Goal: Task Accomplishment & Management: Complete application form

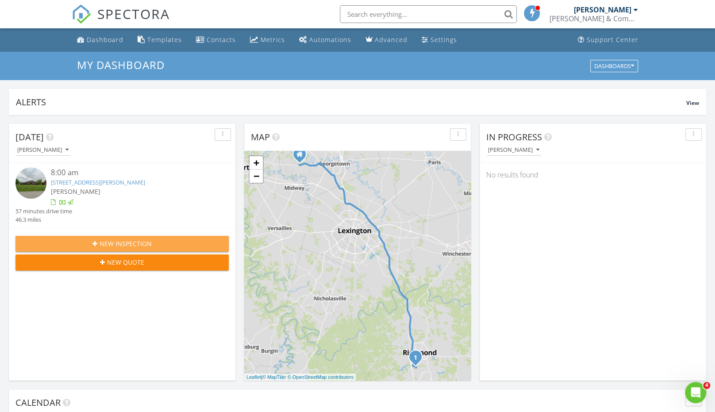
click at [127, 240] on span "New Inspection" at bounding box center [126, 243] width 52 height 9
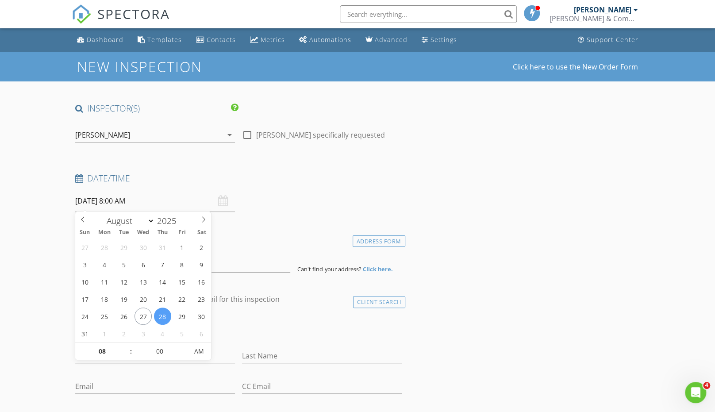
click at [107, 203] on input "08/28/2025 8:00 AM" at bounding box center [155, 201] width 160 height 22
select select "8"
type input "09/03/2025 8:00 AM"
type input "09"
type input "09/03/2025 9:00 AM"
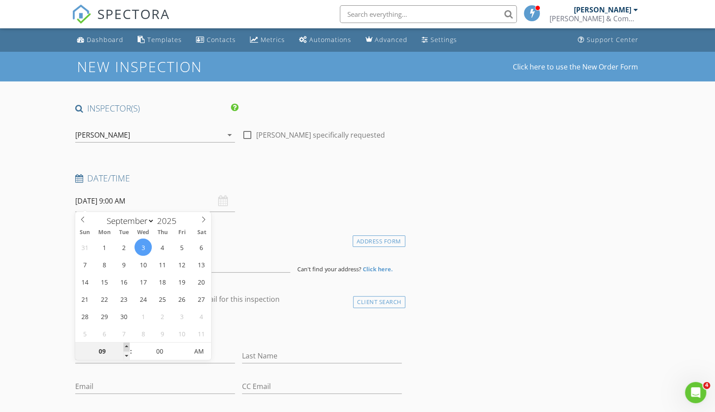
click at [126, 345] on span at bounding box center [126, 346] width 6 height 9
type input "10"
type input "09/03/2025 10:00 AM"
click at [126, 345] on span at bounding box center [126, 346] width 6 height 9
type input "11"
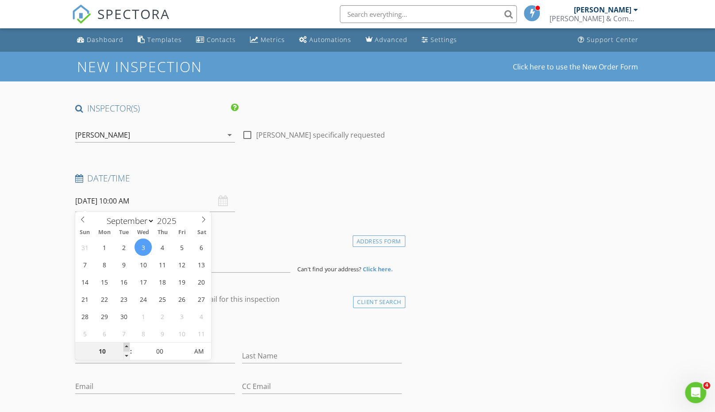
type input "09/03/2025 11:00 AM"
click at [126, 345] on span at bounding box center [126, 346] width 6 height 9
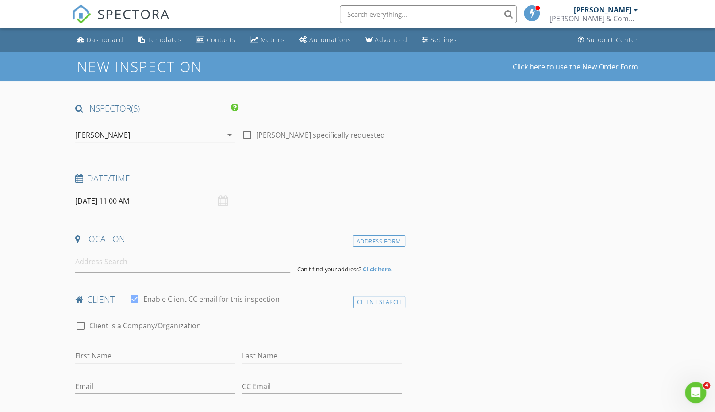
click at [122, 259] on input at bounding box center [182, 262] width 215 height 22
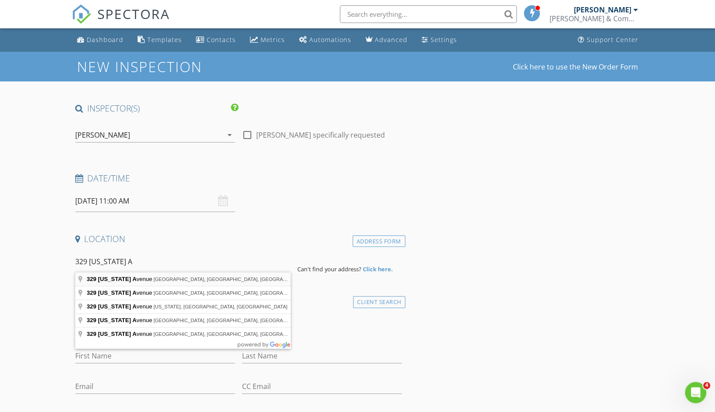
type input "329 Washington Avenue, Bellevue, KY, USA"
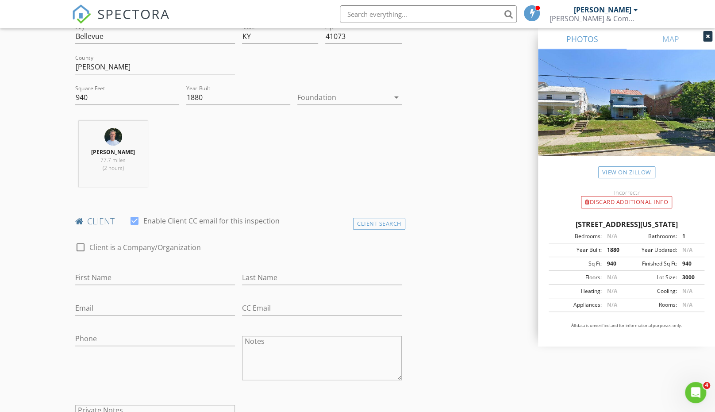
scroll to position [261, 0]
type input "Jaylin"
type input "Noble"
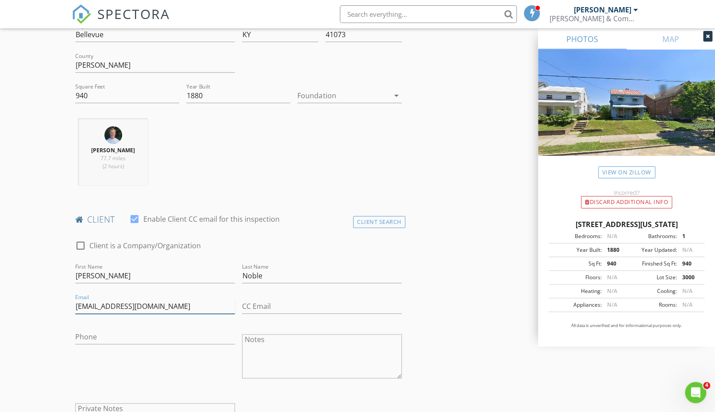
type input "jnoble0128@gmail.com"
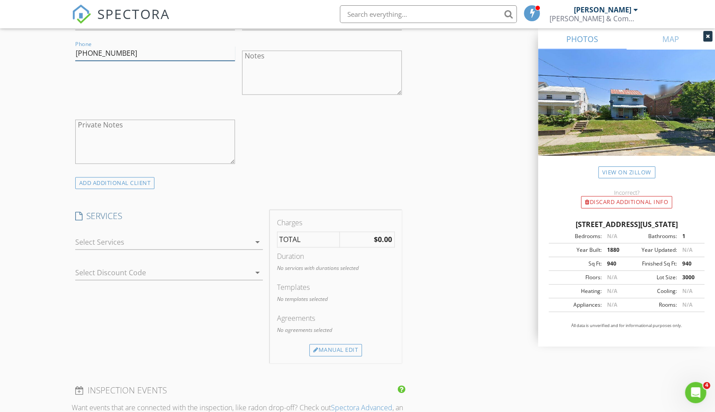
scroll to position [543, 0]
type input "859-739-4424"
click at [123, 243] on div at bounding box center [162, 243] width 175 height 14
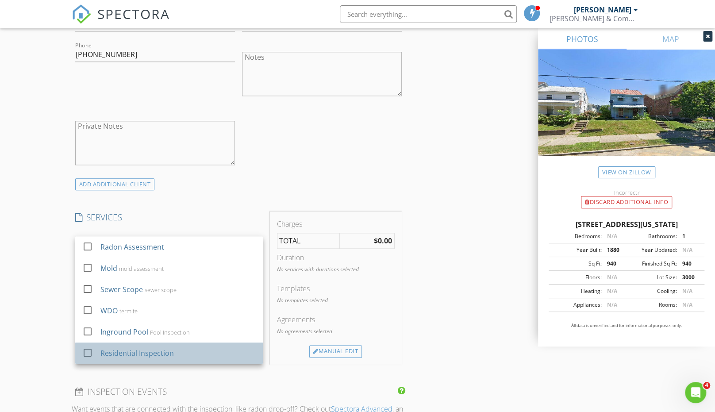
click at [127, 351] on div "Residential Inspection" at bounding box center [136, 353] width 73 height 11
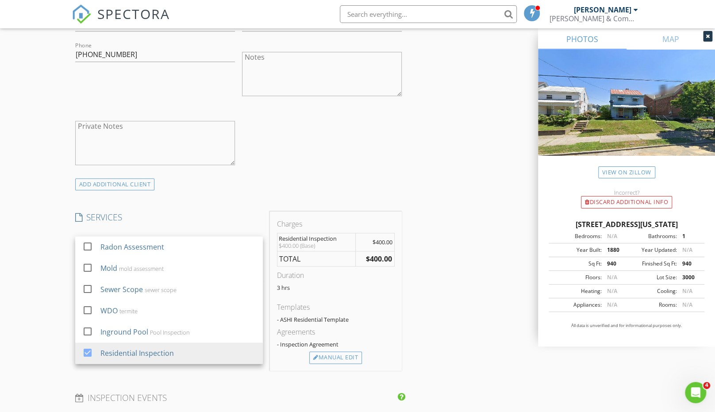
click at [224, 380] on div "INSPECTOR(S) check_box Jeff Watts PRIMARY Jeff Watts arrow_drop_down check_box_…" at bounding box center [239, 261] width 334 height 1405
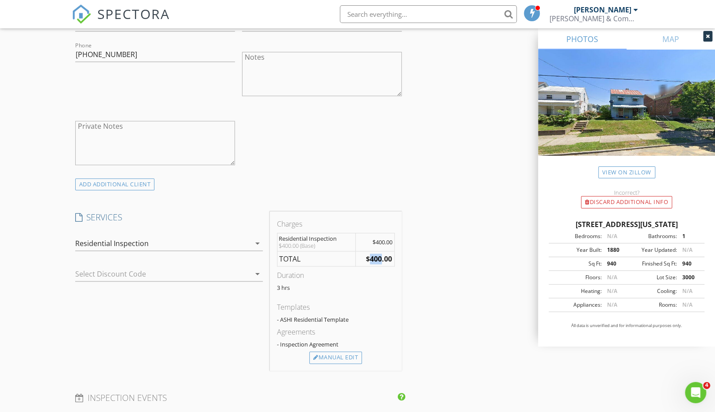
drag, startPoint x: 380, startPoint y: 254, endPoint x: 371, endPoint y: 254, distance: 9.7
click at [371, 254] on strong "$400.00" at bounding box center [379, 259] width 26 height 10
click at [331, 351] on div "Manual Edit" at bounding box center [335, 357] width 53 height 12
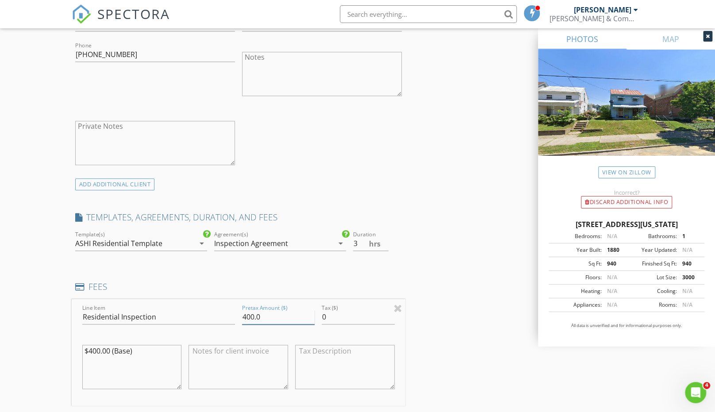
drag, startPoint x: 253, startPoint y: 313, endPoint x: 243, endPoint y: 313, distance: 9.7
click at [243, 313] on input "400.0" at bounding box center [278, 317] width 73 height 15
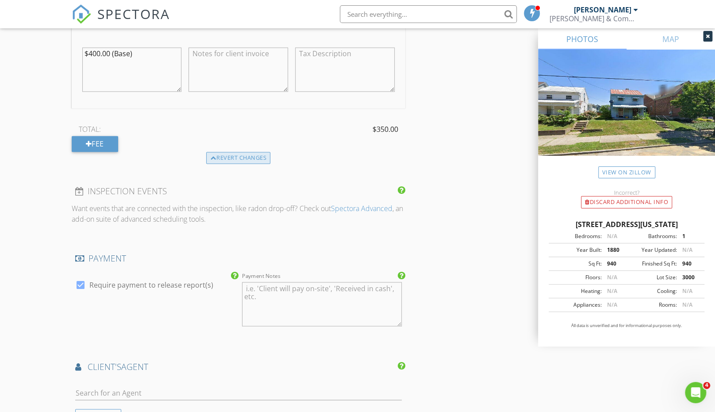
scroll to position [843, 0]
type input "350.0"
click at [282, 297] on textarea "Payment Notes" at bounding box center [322, 302] width 160 height 44
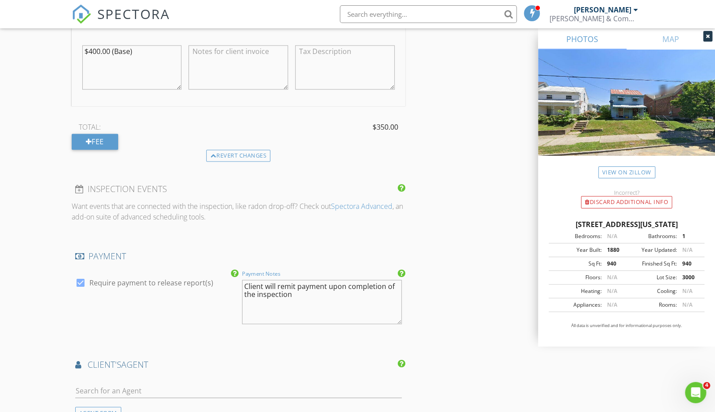
type textarea "Client will remit payment upon completion of the inspection."
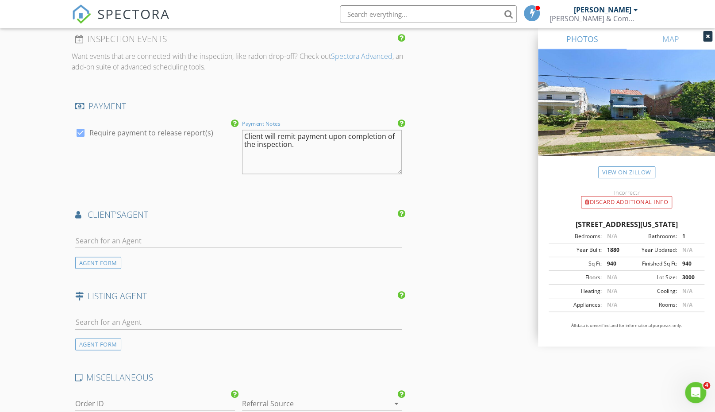
scroll to position [994, 0]
